Goal: Information Seeking & Learning: Check status

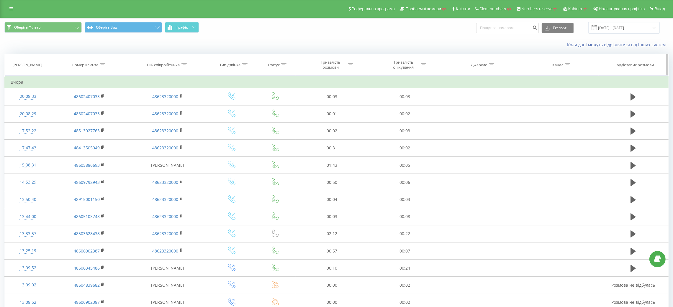
click at [102, 66] on icon at bounding box center [102, 64] width 5 height 3
click at [88, 107] on input "text" at bounding box center [89, 107] width 52 height 10
paste input "48606902387"
click at [99, 119] on span "OK" at bounding box center [101, 118] width 17 height 9
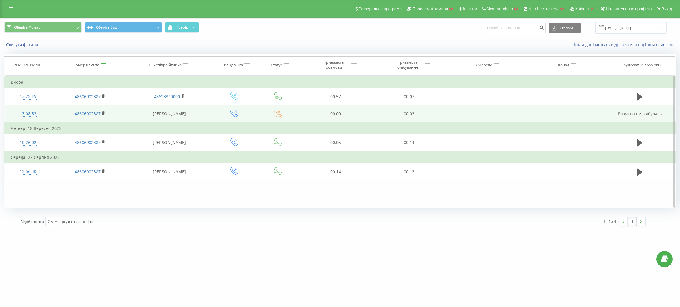
click at [25, 117] on div "13:08:52" at bounding box center [28, 114] width 35 height 12
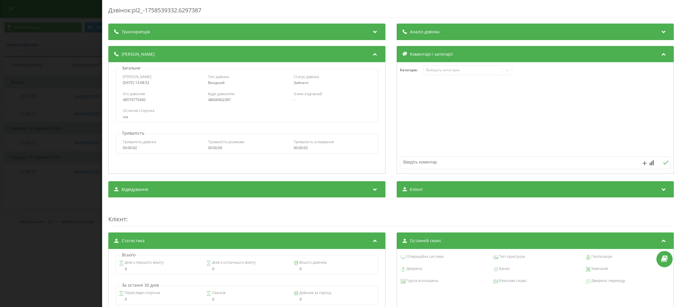
click at [218, 102] on div "48606902387" at bounding box center [247, 100] width 78 height 4
click at [58, 162] on div "Дзвінок : pl2_-1758539332.6297387 Транскрипція Для AI-аналізу майбутніх дзвінкі…" at bounding box center [340, 153] width 680 height 307
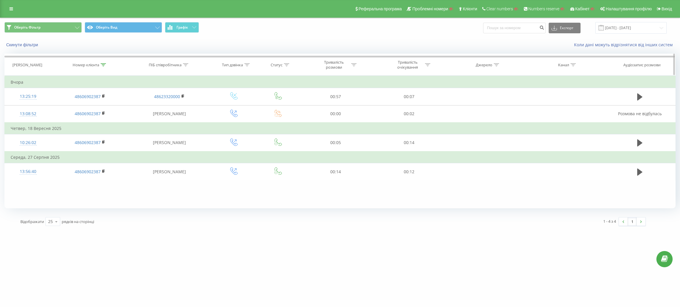
click at [104, 66] on icon at bounding box center [103, 64] width 5 height 3
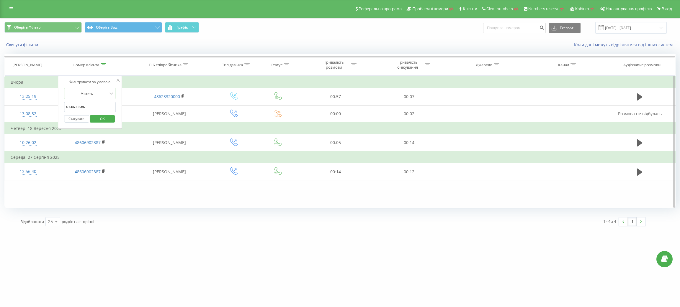
drag, startPoint x: 99, startPoint y: 105, endPoint x: 64, endPoint y: 110, distance: 35.4
click at [64, 110] on input "48606902387" at bounding box center [90, 107] width 52 height 10
paste input "3621736"
type input "48603621736"
click at [104, 119] on span "OK" at bounding box center [102, 118] width 17 height 9
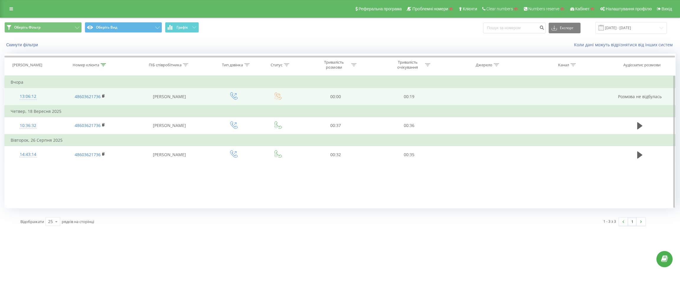
click at [24, 95] on div "13:06:12" at bounding box center [28, 97] width 35 height 12
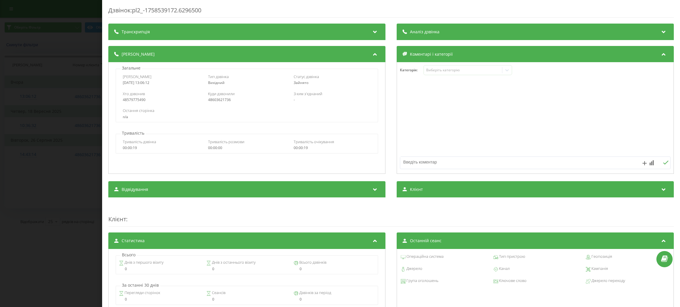
click at [58, 160] on div "Дзвінок : pl2_-1758539172.6296500 Транскрипція Для AI-аналізу майбутніх дзвінкі…" at bounding box center [340, 153] width 680 height 307
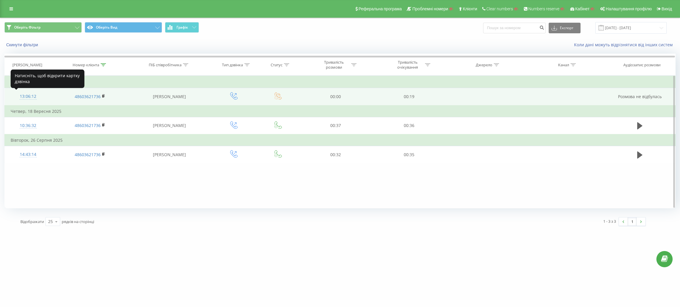
click at [27, 97] on div "13:06:12" at bounding box center [28, 97] width 35 height 12
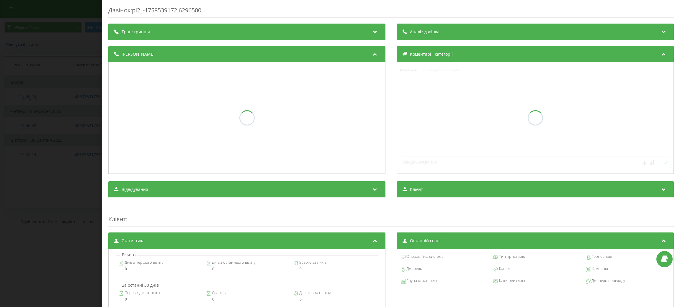
click at [52, 97] on div "Дзвінок : pl2_-1758539172.6296500 Транскрипція Аналіз дзвінка Деталі дзвінка Ко…" at bounding box center [340, 153] width 680 height 307
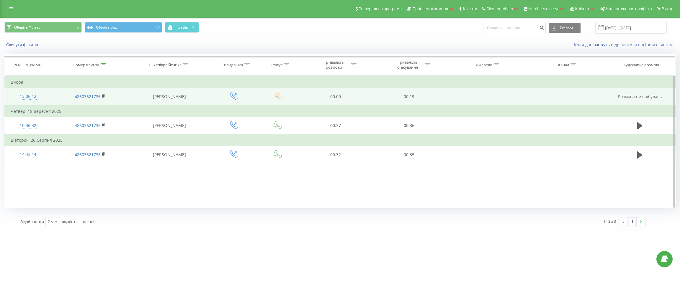
click at [26, 97] on div "13:06:12" at bounding box center [28, 97] width 35 height 12
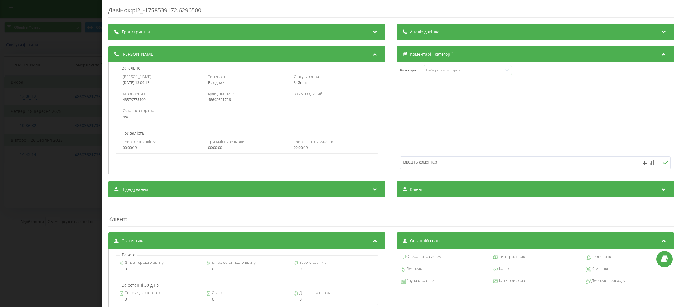
click at [42, 136] on div "Дзвінок : pl2_-1758539172.6296500 Транскрипція Для AI-аналізу майбутніх дзвінкі…" at bounding box center [340, 153] width 680 height 307
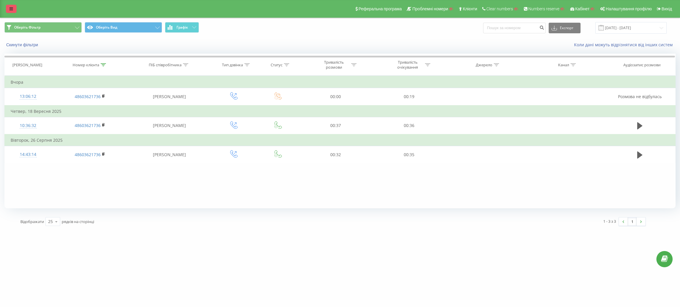
click at [11, 12] on link at bounding box center [11, 9] width 11 height 8
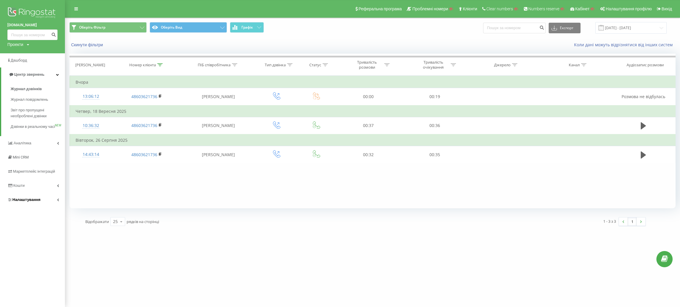
click at [30, 202] on link "Налаштування" at bounding box center [32, 200] width 65 height 14
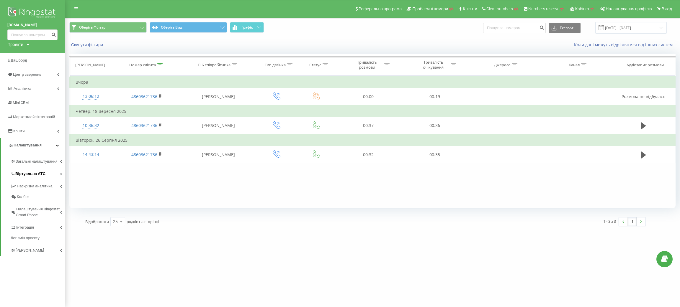
click at [50, 174] on link "Віртуальна АТС" at bounding box center [38, 173] width 54 height 12
